Goal: Information Seeking & Learning: Learn about a topic

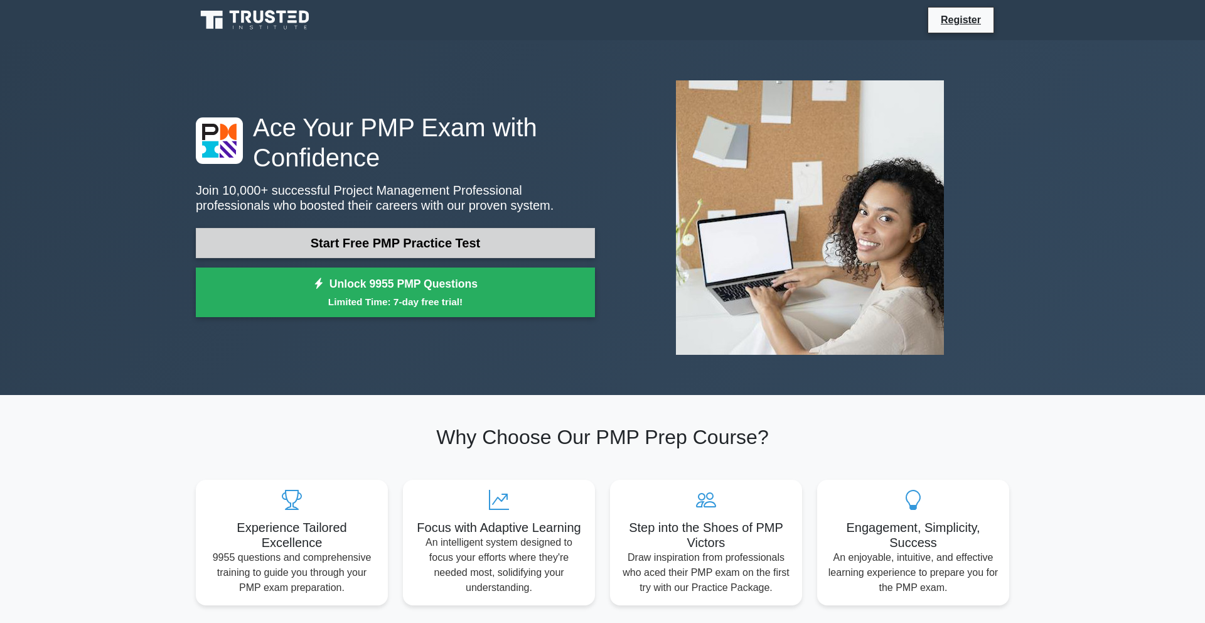
click at [365, 237] on link "Start Free PMP Practice Test" at bounding box center [395, 243] width 399 height 30
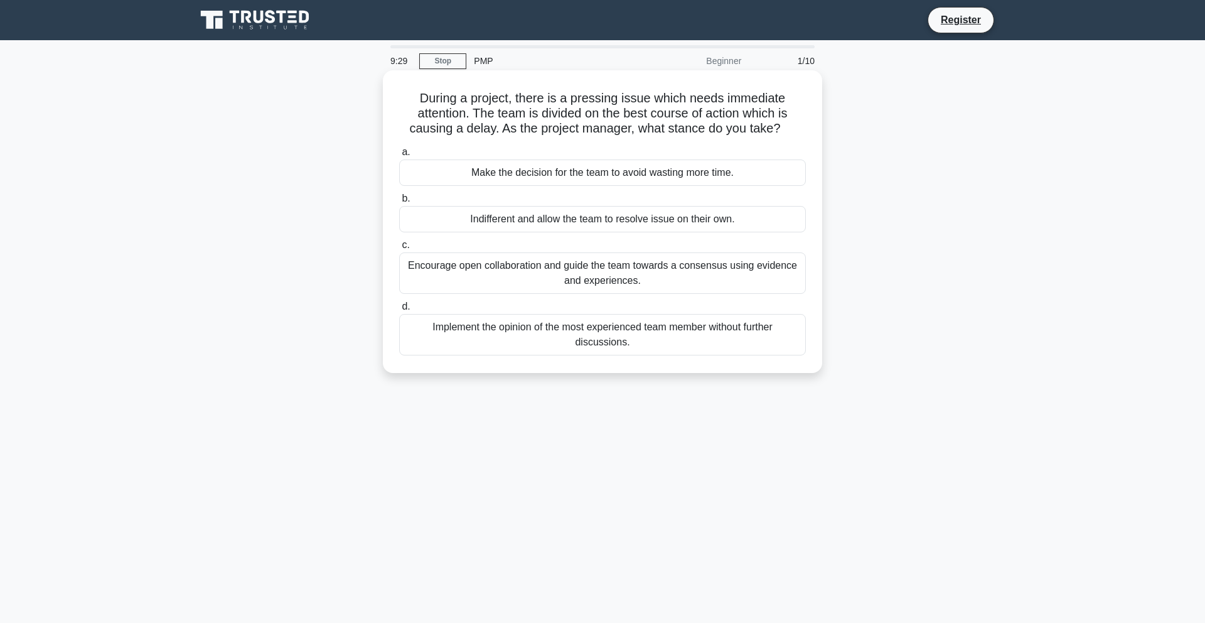
click at [377, 255] on div "During a project, there is a pressing issue which needs immediate attention. Th…" at bounding box center [602, 232] width 829 height 318
click at [509, 266] on div "Encourage open collaboration and guide the team towards a consensus using evide…" at bounding box center [602, 272] width 407 height 41
click at [399, 249] on input "c. Encourage open collaboration and guide the team towards a consensus using ev…" at bounding box center [399, 245] width 0 height 8
